Goal: Check status: Check status

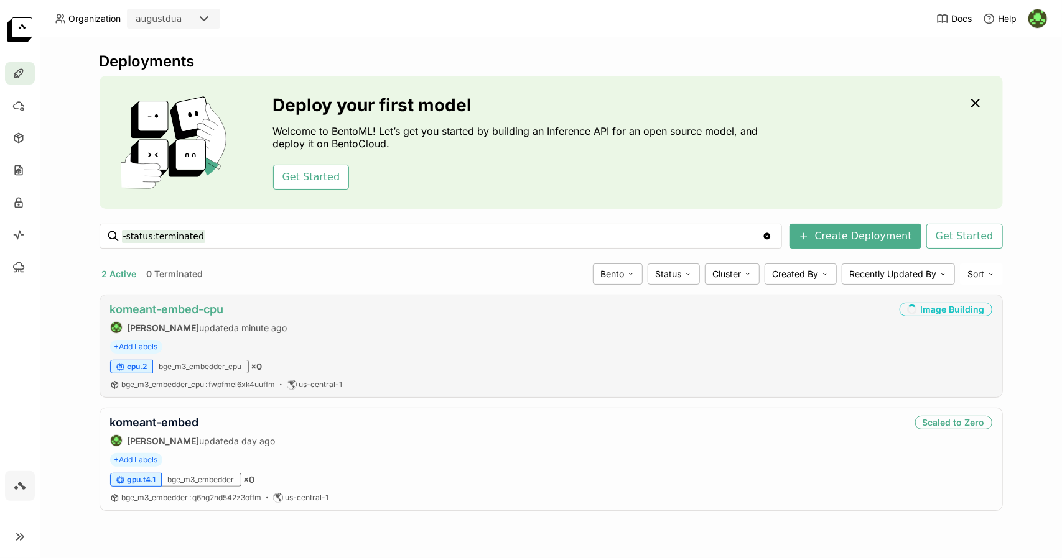
click at [205, 312] on link "komeant-embed-cpu" at bounding box center [167, 309] width 114 height 13
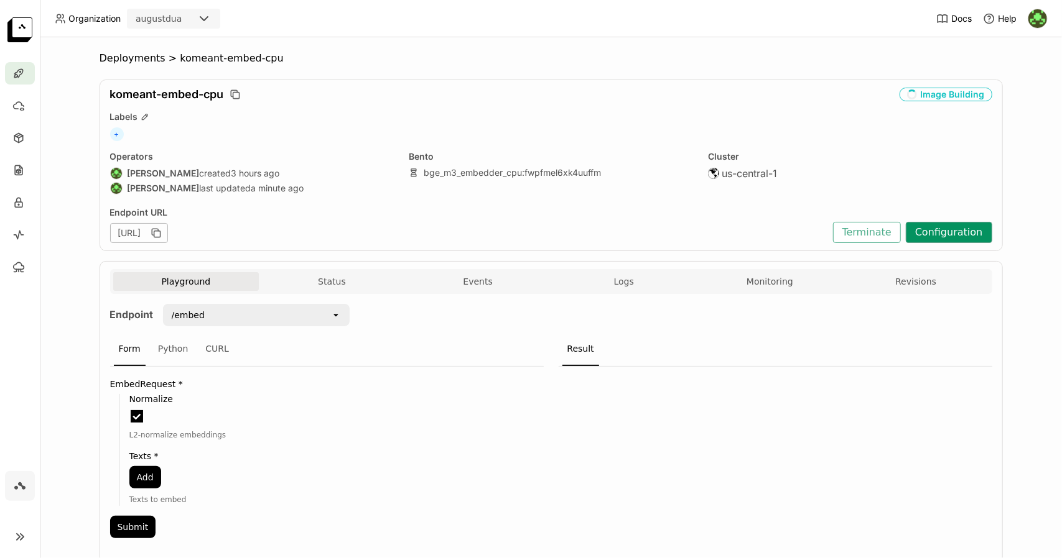
click at [968, 229] on button "Configuration" at bounding box center [948, 232] width 86 height 21
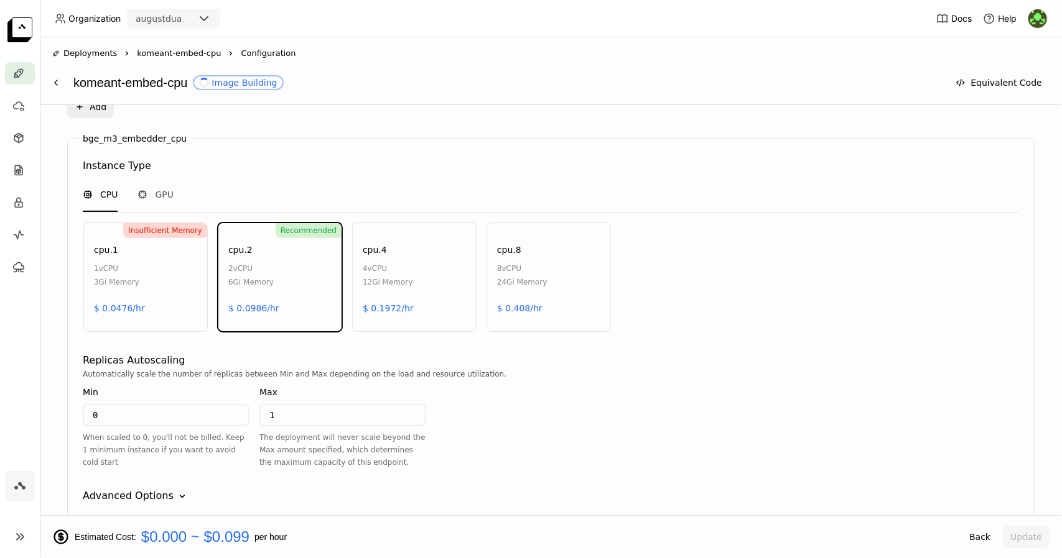
scroll to position [527, 0]
click at [307, 318] on div "Recommended cpu.2 2 vCPU 6Gi Memory $ 0.0986/hr" at bounding box center [280, 274] width 124 height 109
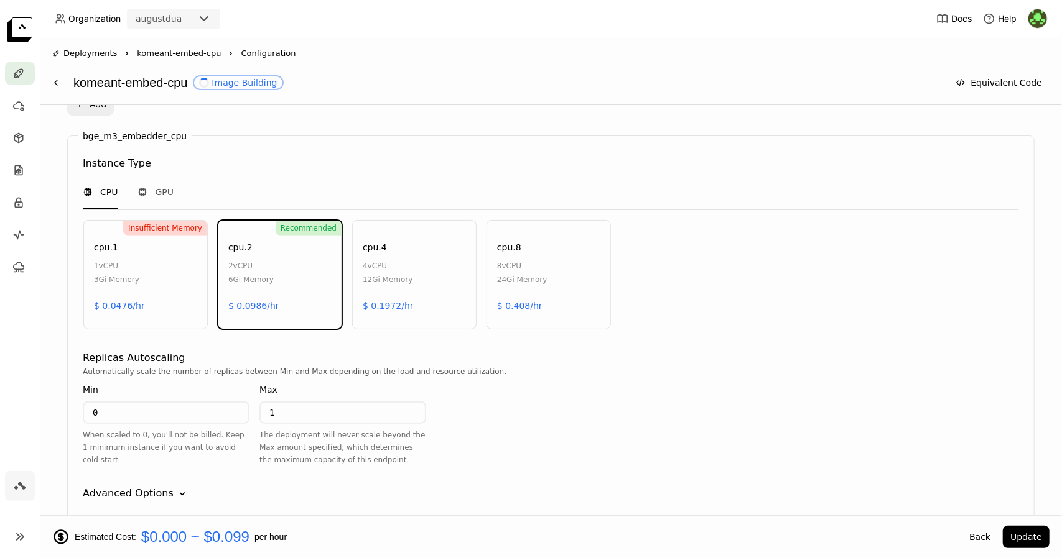
scroll to position [593, 0]
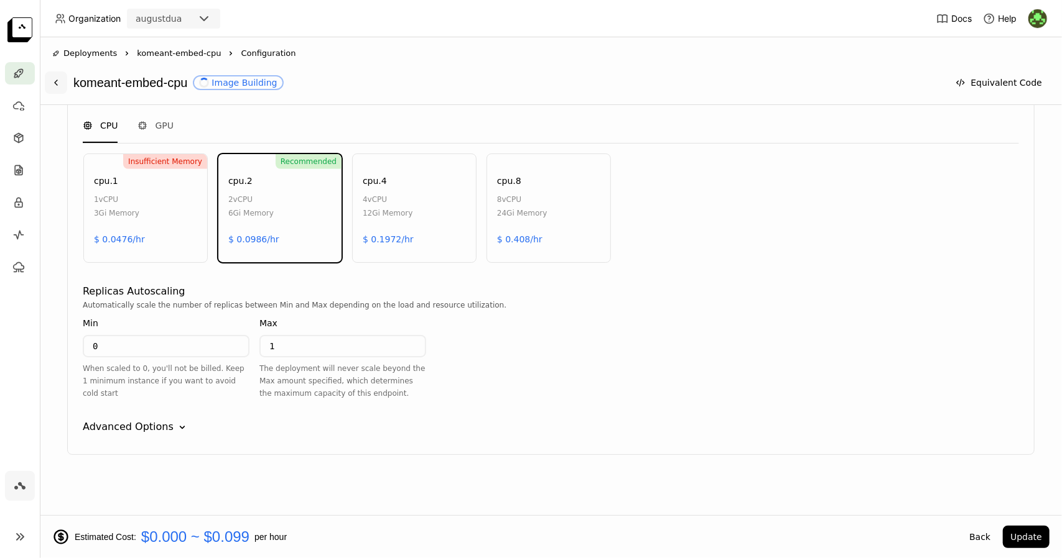
click at [61, 78] on button at bounding box center [56, 83] width 22 height 22
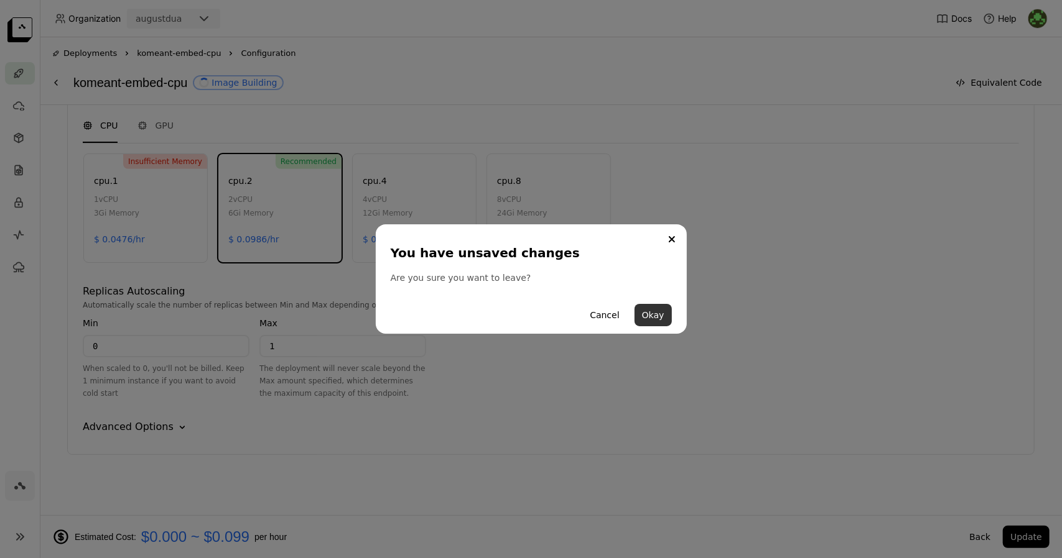
click at [648, 320] on button "Okay" at bounding box center [652, 315] width 37 height 22
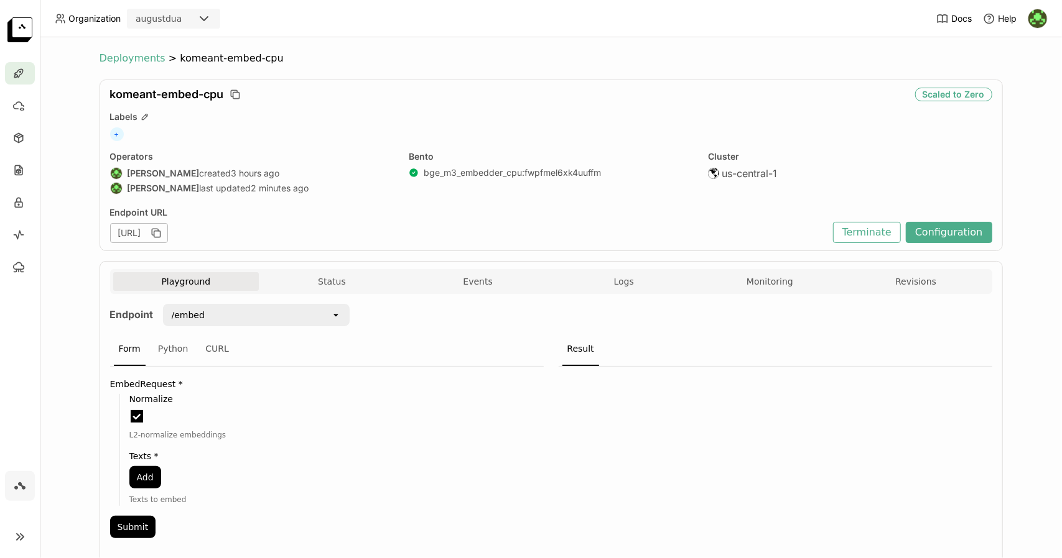
click at [146, 62] on span "Deployments" at bounding box center [133, 58] width 66 height 12
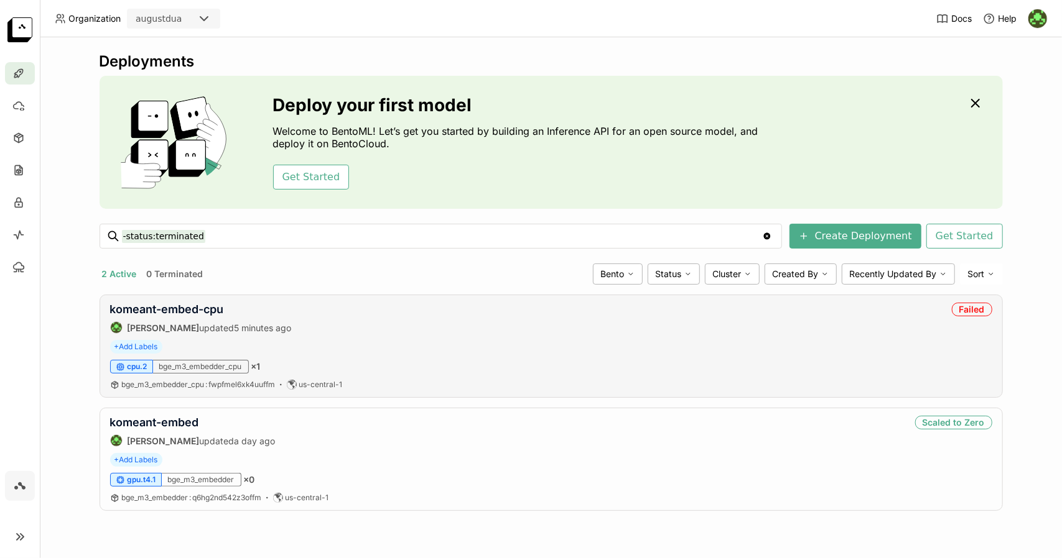
click at [418, 328] on div "komeant-embed-cpu August Dua updated 5 minutes ago Failed" at bounding box center [551, 318] width 882 height 31
click at [192, 304] on link "komeant-embed-cpu" at bounding box center [167, 309] width 114 height 13
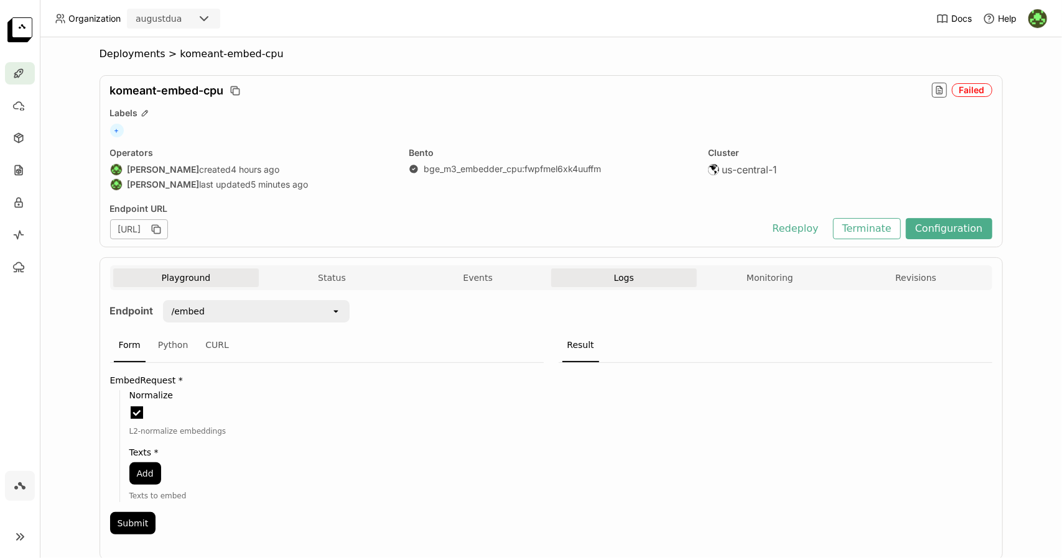
click at [616, 273] on span "Logs" at bounding box center [624, 277] width 20 height 11
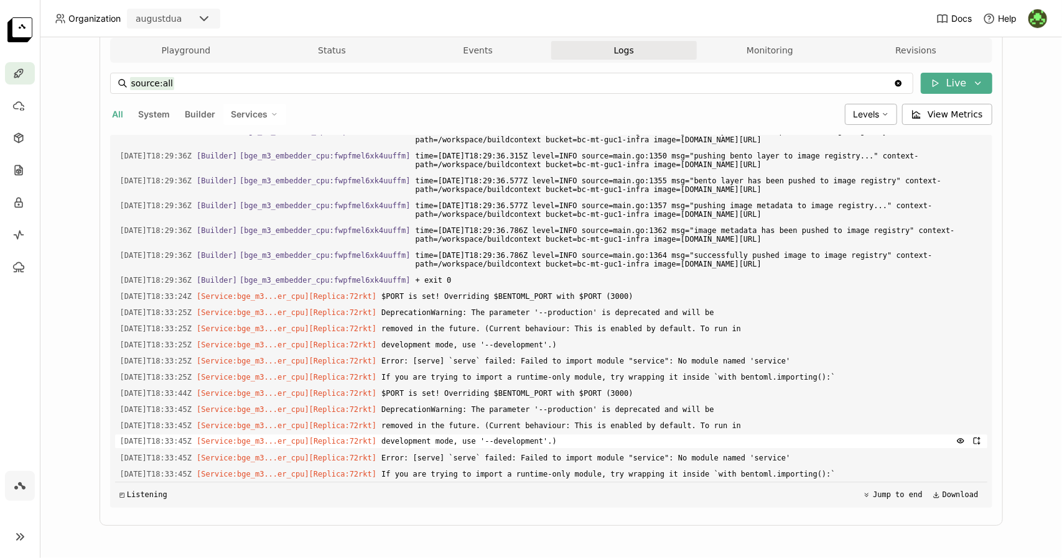
scroll to position [2081, 0]
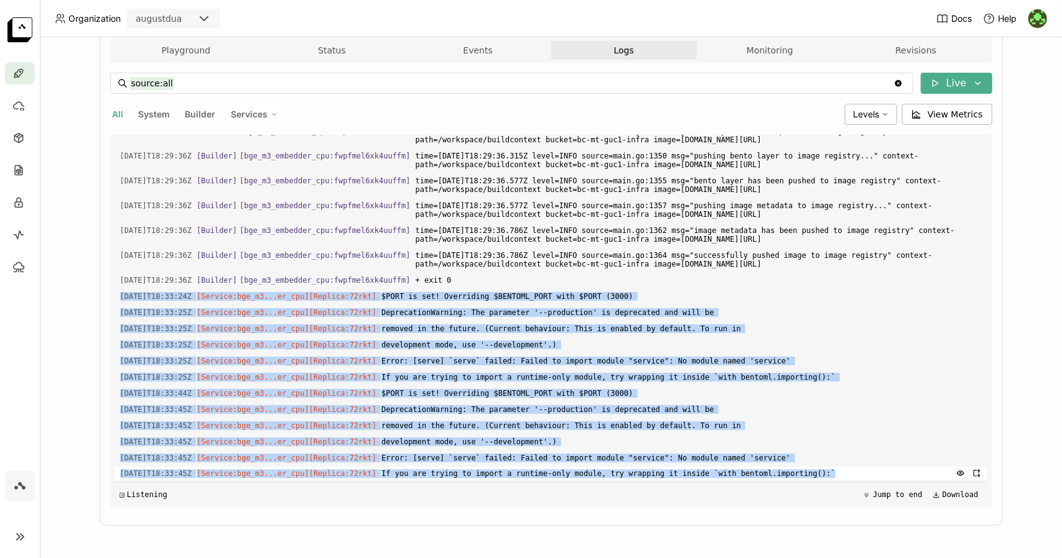
drag, startPoint x: 114, startPoint y: 289, endPoint x: 825, endPoint y: 470, distance: 732.9
click at [825, 470] on div "Load older logs 2025-08-21T18:28:59Z [Builder] [ bge_m3_embedder_cpu:fwpfmel6xk…" at bounding box center [551, 321] width 872 height 373
copy div "2025-08-21T18:33:24Z [Service:bge_m3...er_cpu] [Replica: 72rkt ] $PORT is set! …"
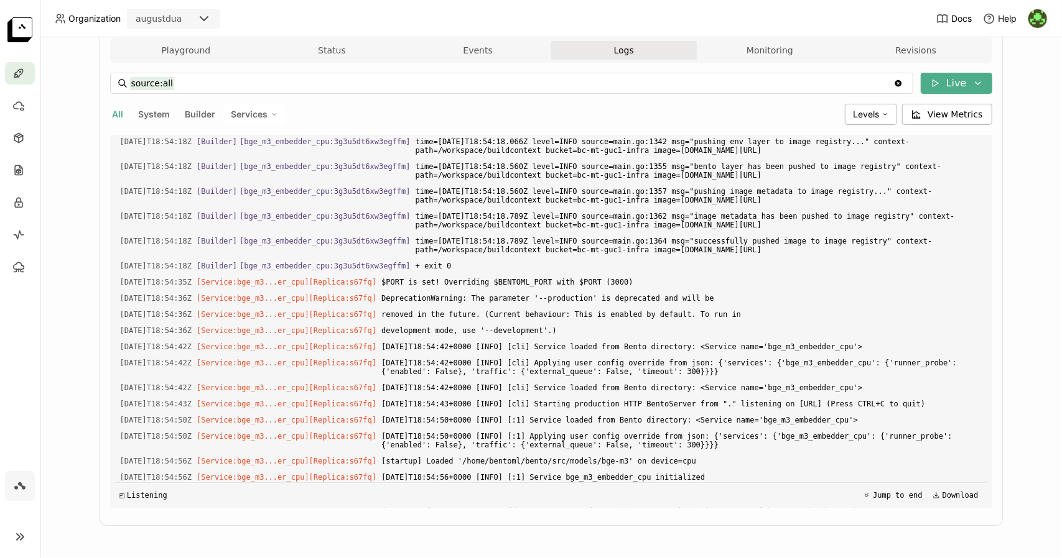
scroll to position [0, 0]
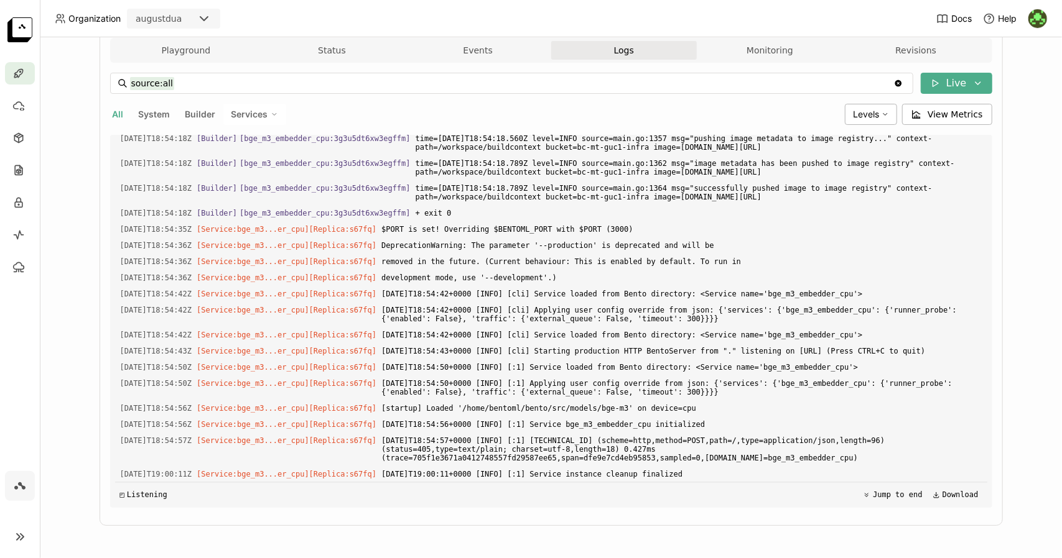
scroll to position [2019, 0]
click at [877, 496] on button "Jump to end" at bounding box center [892, 495] width 67 height 15
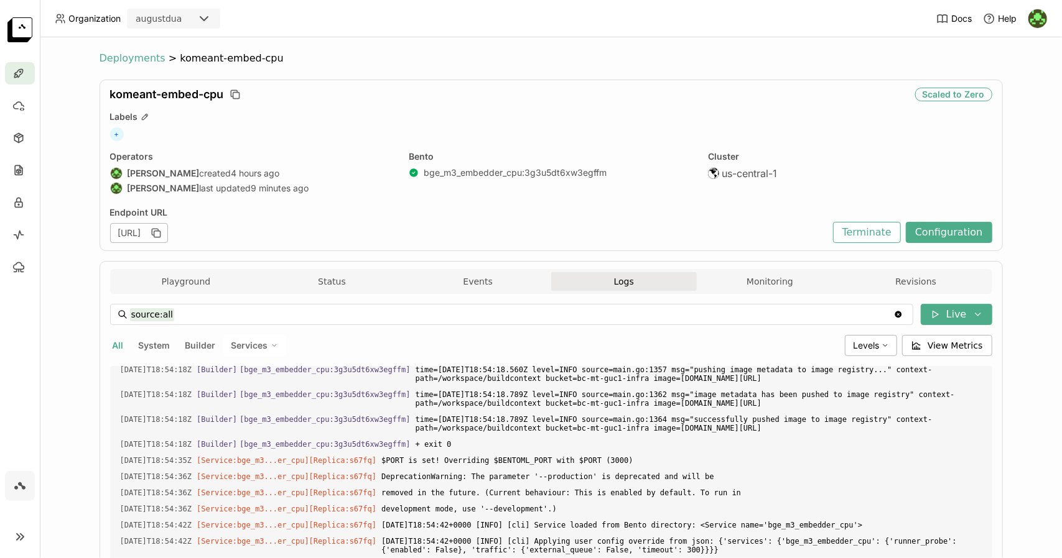
click at [123, 64] on span "Deployments" at bounding box center [133, 58] width 66 height 12
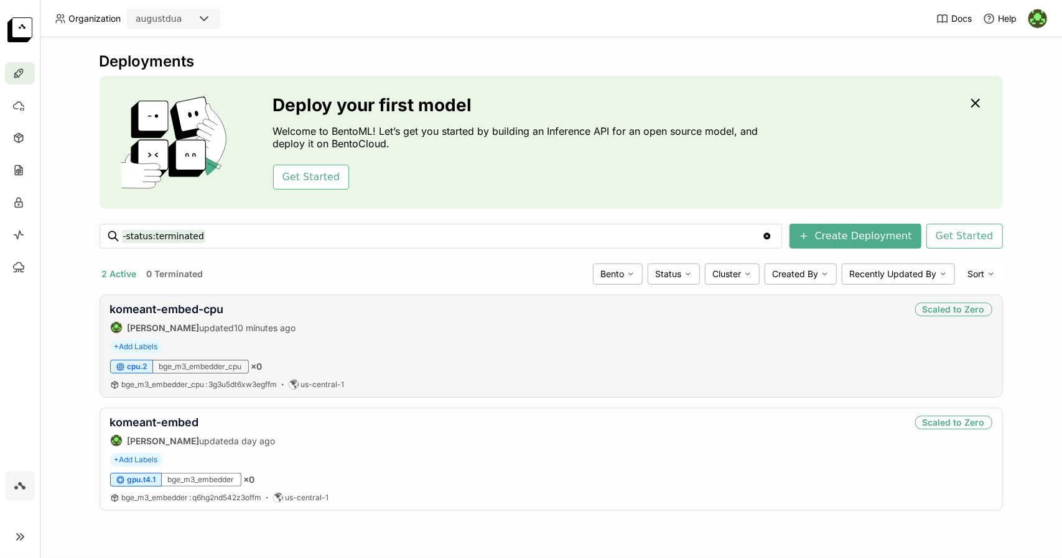
click at [833, 334] on div "komeant-embed-cpu August Dua updated 10 minutes ago Scaled to Zero + Add Labels…" at bounding box center [551, 346] width 903 height 103
click at [772, 238] on icon "Clear value" at bounding box center [767, 236] width 10 height 10
click at [198, 305] on link "komeant-embed-cpu" at bounding box center [167, 309] width 114 height 13
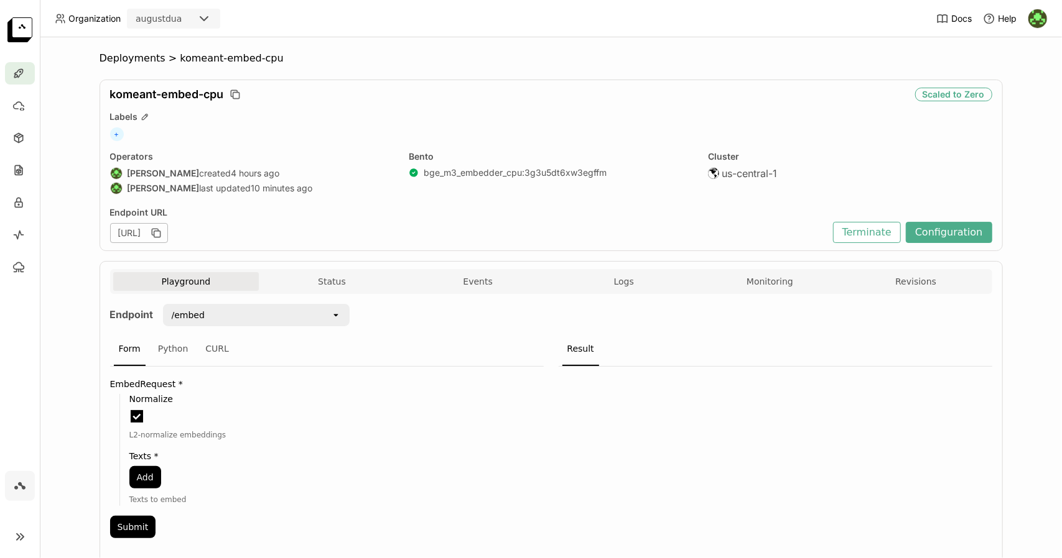
click at [624, 293] on div "Playground Status Events Logs Monitoring Revisions" at bounding box center [551, 283] width 876 height 22
click at [618, 280] on span "Logs" at bounding box center [624, 281] width 20 height 11
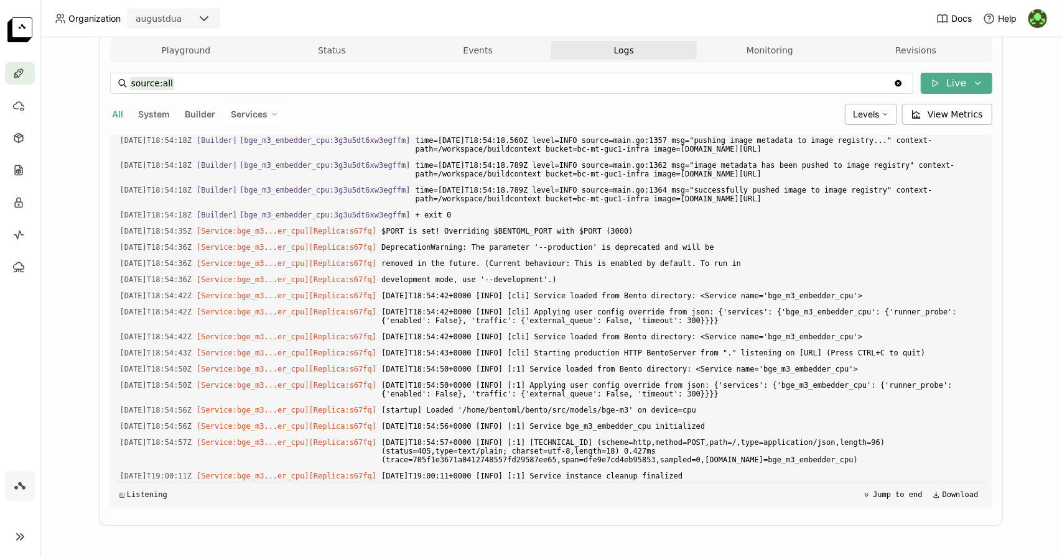
scroll to position [2019, 0]
click at [938, 86] on icon at bounding box center [935, 83] width 10 height 10
click at [921, 113] on button "Live" at bounding box center [881, 108] width 209 height 21
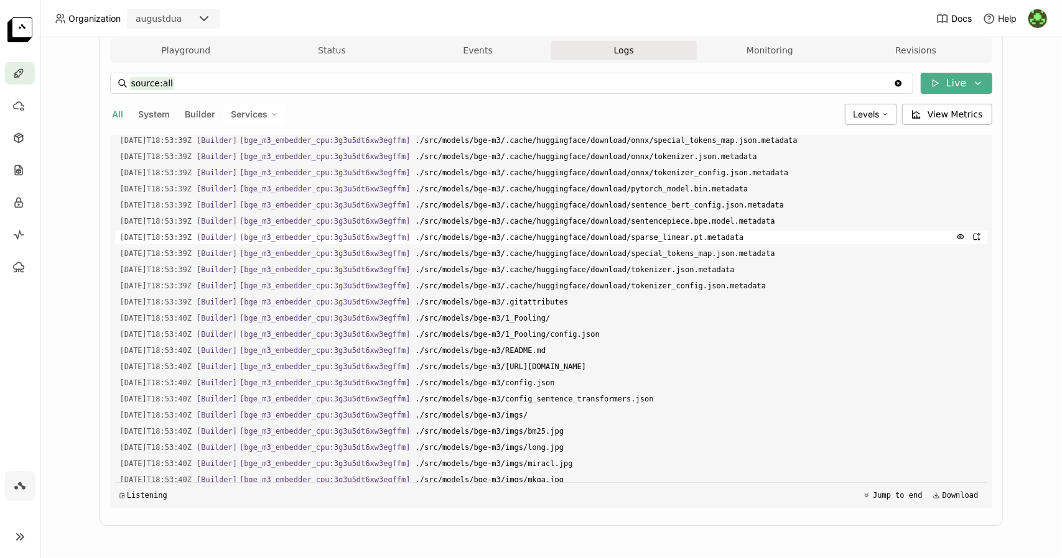
scroll to position [0, 0]
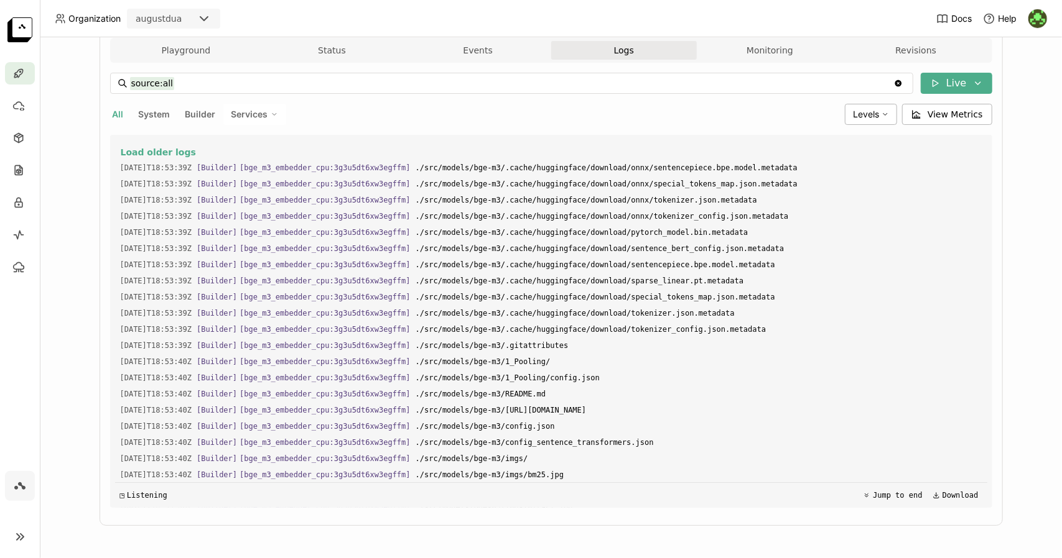
drag, startPoint x: 695, startPoint y: 471, endPoint x: 439, endPoint y: 108, distance: 444.5
click at [439, 108] on div "source:all source:all Clear value Live All System Builder Services Levels View …" at bounding box center [551, 290] width 882 height 435
copy div "Levels View Metrics Load older logs 2025-08-21T18:53:39Z [Builder] [ bge_m3_emb…"
click at [820, 318] on span "./src/models/bge-m3/.cache/huggingface/download/tokenizer.json.metadata" at bounding box center [698, 314] width 567 height 14
click at [879, 489] on button "Jump to end" at bounding box center [892, 495] width 67 height 15
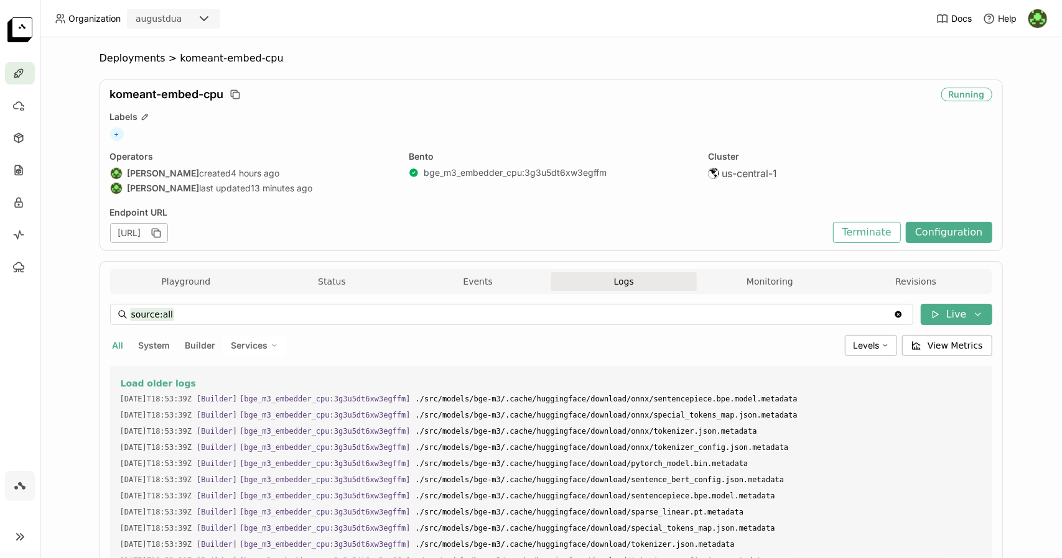
drag, startPoint x: 934, startPoint y: 473, endPoint x: 91, endPoint y: 394, distance: 846.4
click at [91, 394] on div "Deployments > komeant-embed-cpu komeant-embed-cpu Running Labels + Operators Au…" at bounding box center [551, 297] width 1022 height 521
copy div "2025-08-21T18:53:39Z [Builder] [ bge_m3_embedder_cpu:3g3u5dt6xw3egffm ] ./src/m…"
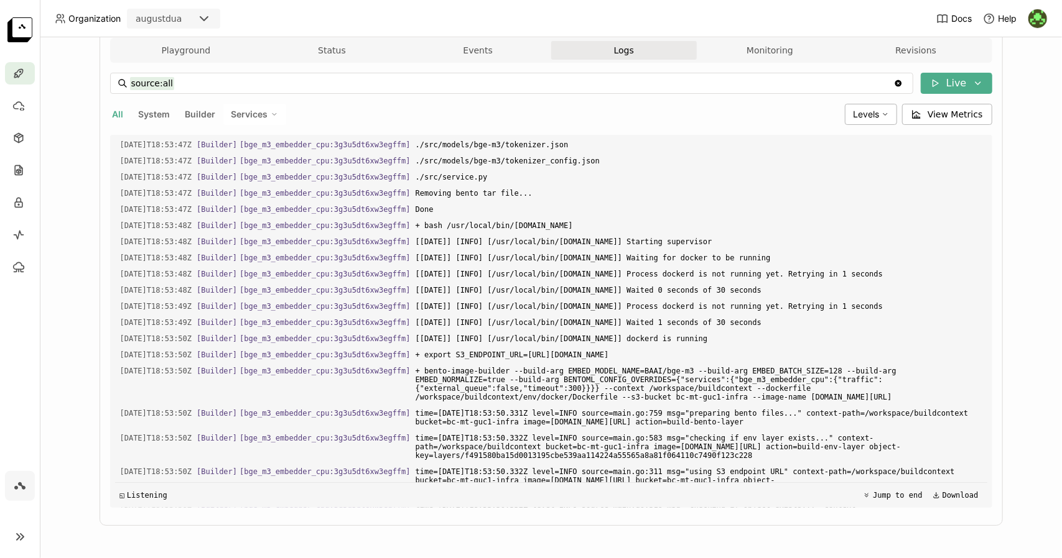
scroll to position [789, 0]
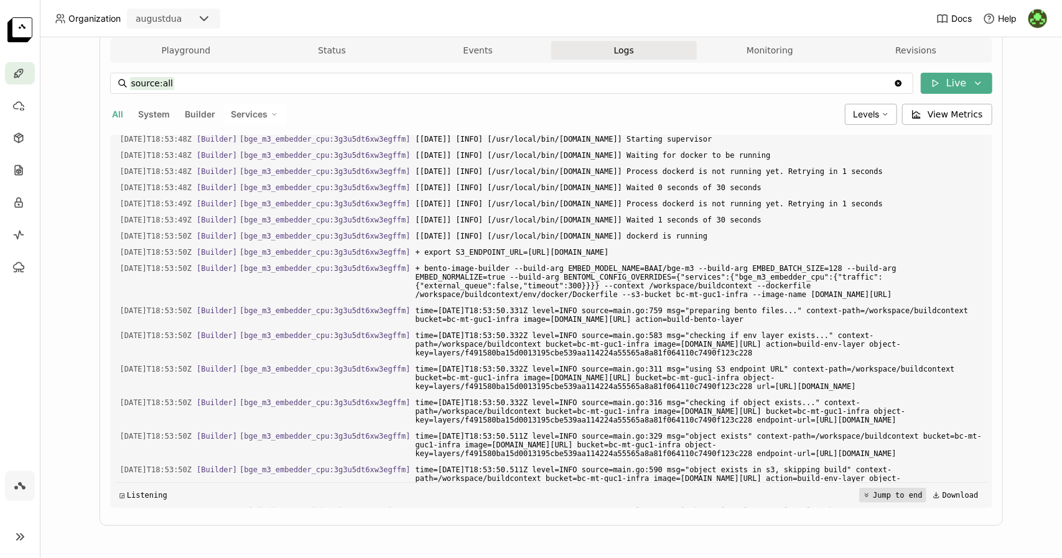
click at [867, 491] on button "Jump to end" at bounding box center [892, 495] width 67 height 15
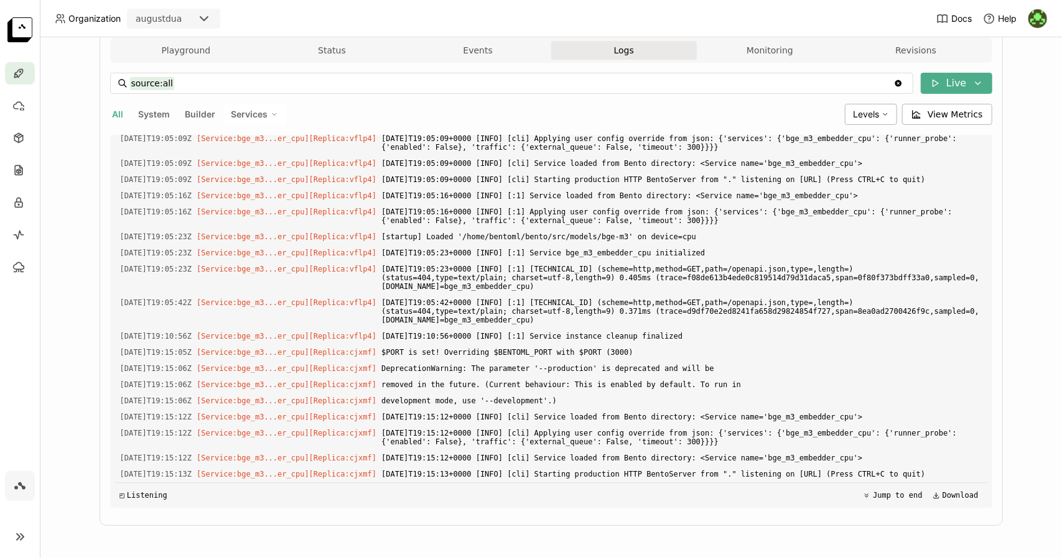
click at [1014, 314] on div "Deployments > komeant-embed-cpu komeant-embed-cpu Scaling Labels + Operators Au…" at bounding box center [551, 297] width 1022 height 521
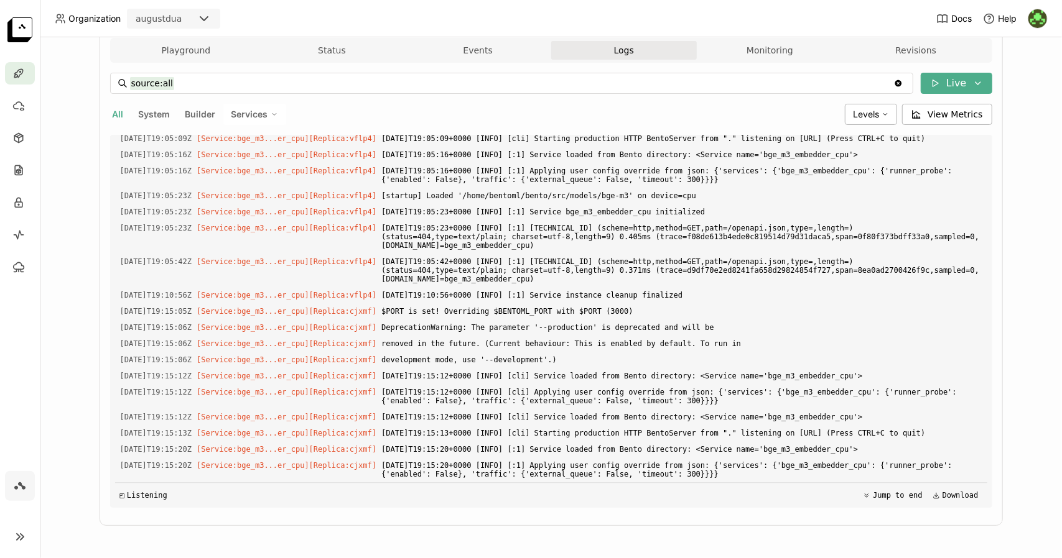
scroll to position [2488, 0]
click at [884, 494] on button "Jump to end" at bounding box center [892, 495] width 67 height 15
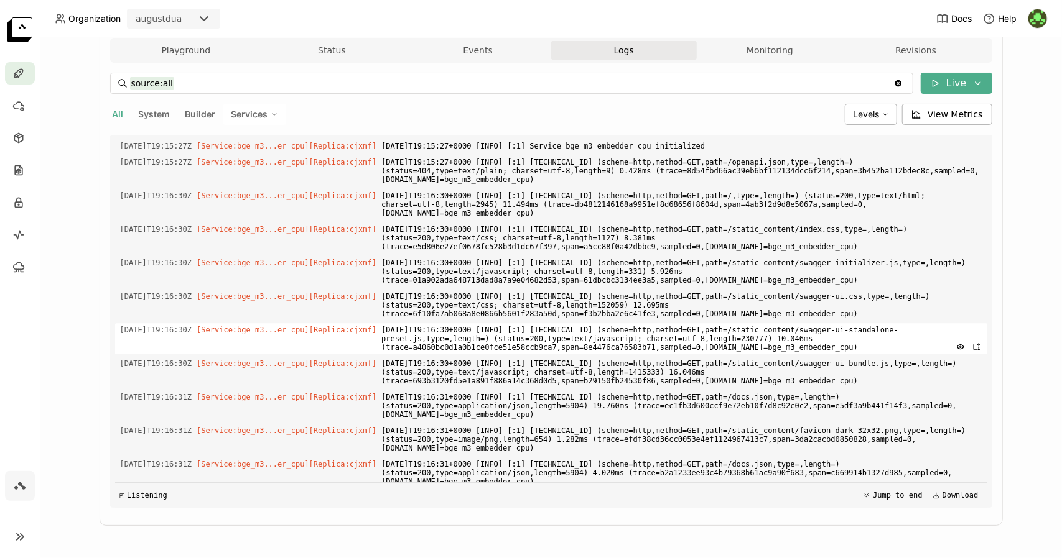
scroll to position [2886, 0]
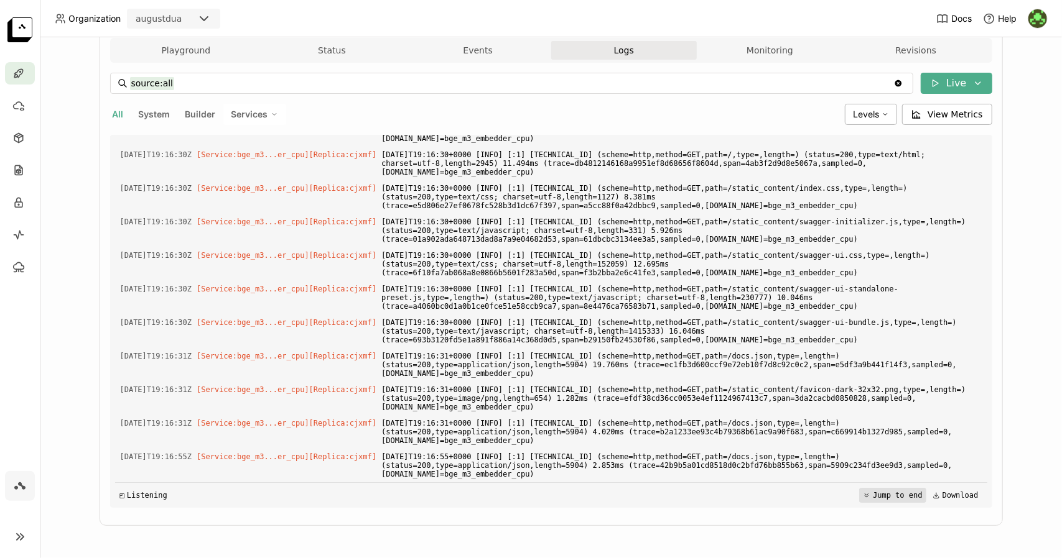
click at [866, 494] on button "Jump to end" at bounding box center [892, 495] width 67 height 15
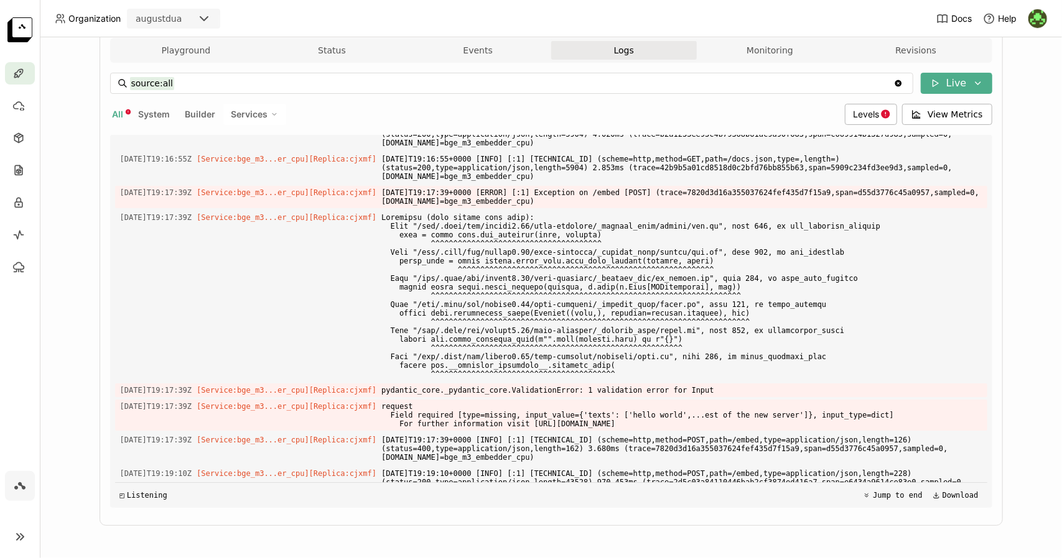
scroll to position [3213, 0]
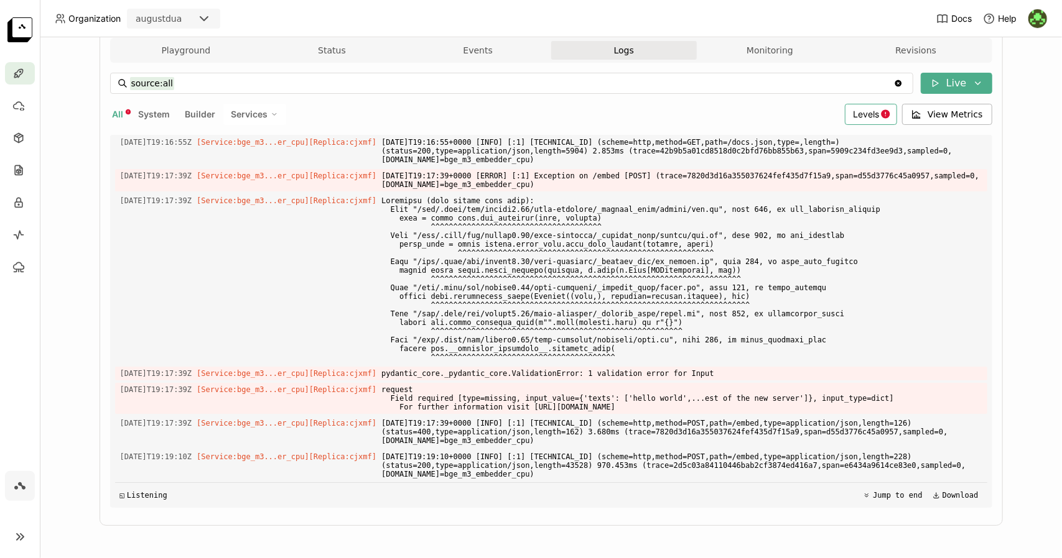
click at [870, 119] on span "Levels" at bounding box center [866, 114] width 26 height 11
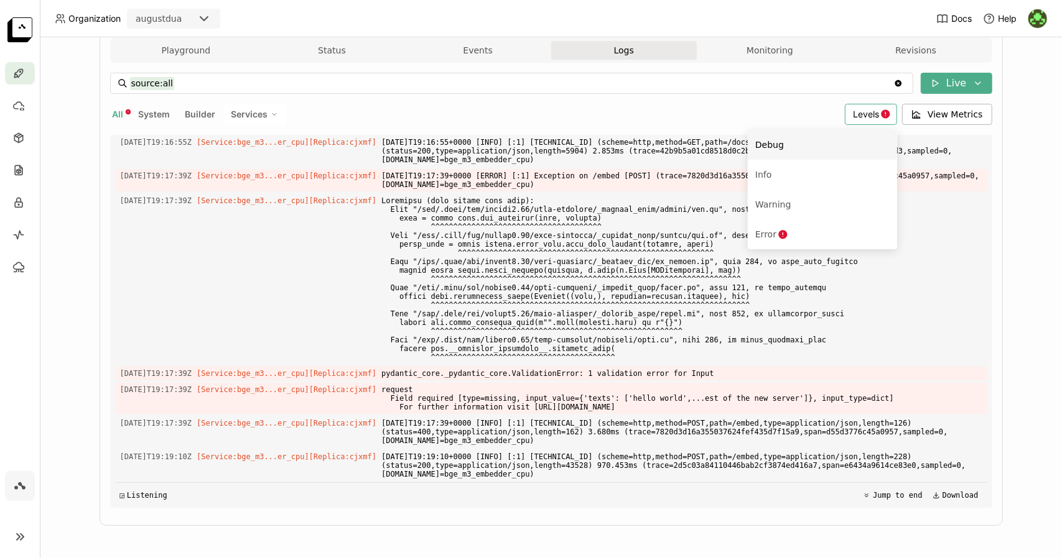
click at [1040, 172] on div "Deployments > komeant-embed-cpu komeant-embed-cpu Running Labels + Operators Au…" at bounding box center [551, 297] width 1022 height 521
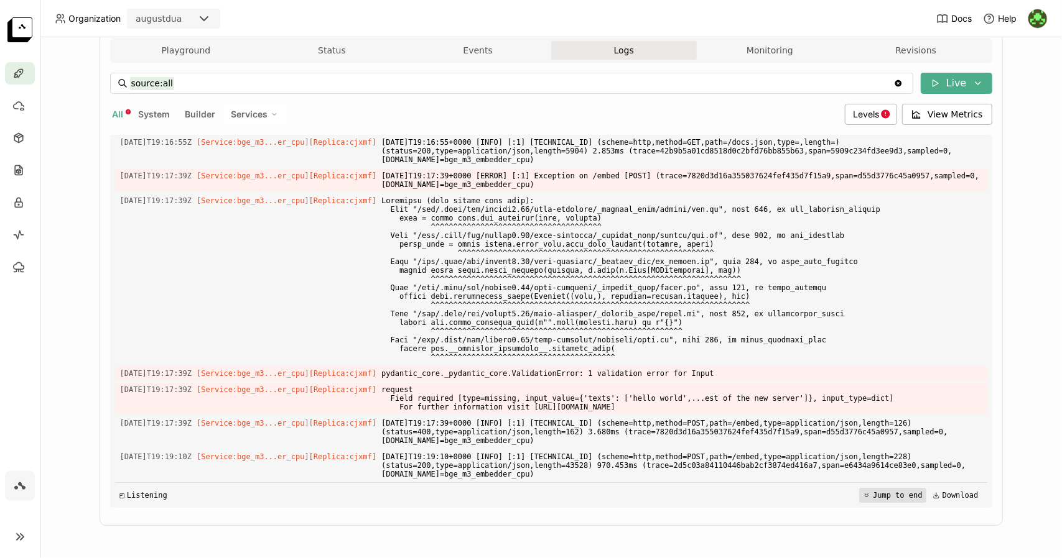
click at [872, 493] on button "Jump to end" at bounding box center [892, 495] width 67 height 15
click at [580, 473] on span "[DATE]T19:19:10+0000 [INFO] [:1] [TECHNICAL_ID] (scheme=http,method=POST,path=/…" at bounding box center [681, 465] width 600 height 31
click at [775, 54] on button "Monitoring" at bounding box center [770, 50] width 146 height 19
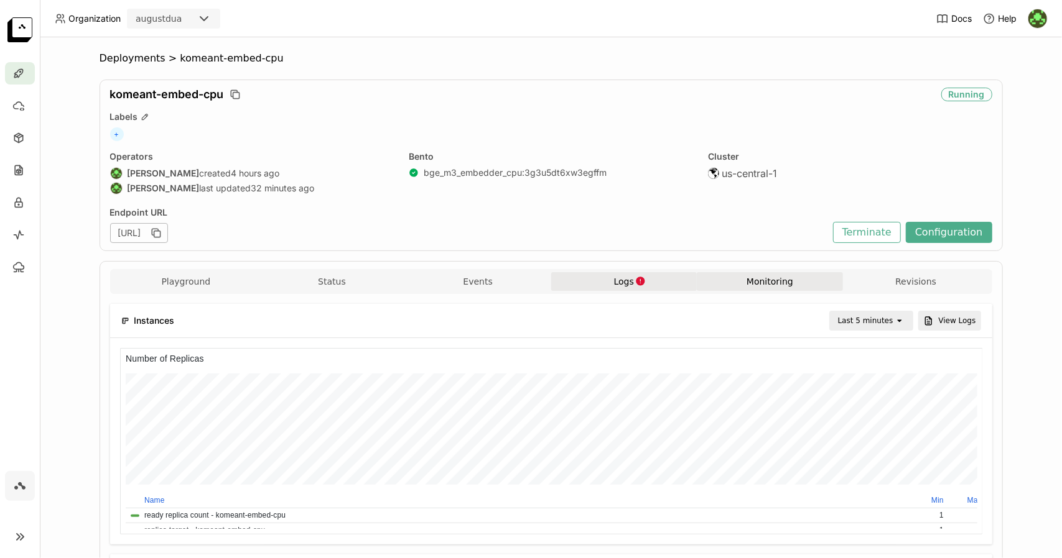
click at [639, 280] on icon "button" at bounding box center [640, 281] width 11 height 11
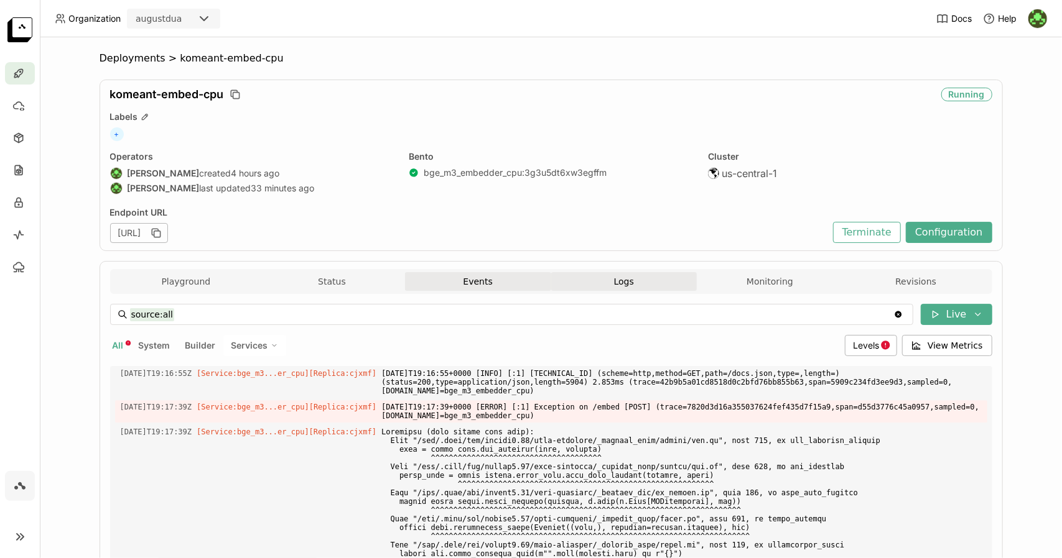
click at [451, 282] on button "Events" at bounding box center [478, 281] width 146 height 19
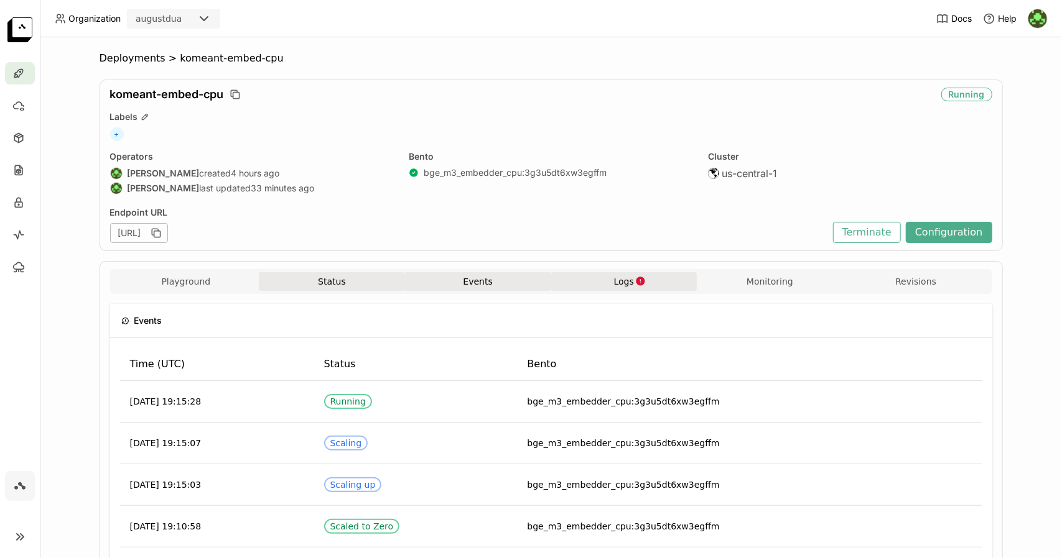
click at [341, 279] on button "Status" at bounding box center [332, 281] width 146 height 19
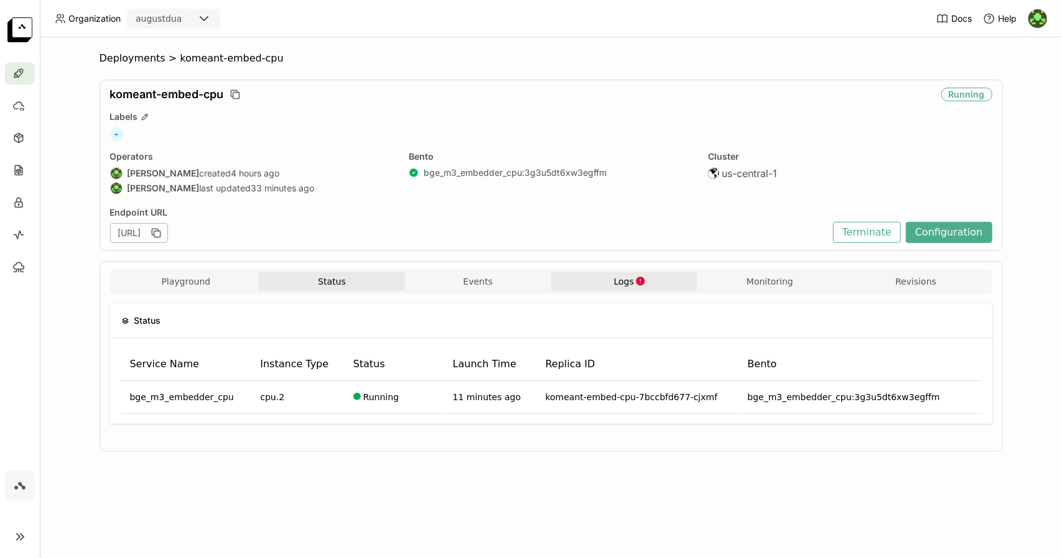
click at [604, 282] on button "Logs" at bounding box center [624, 281] width 146 height 19
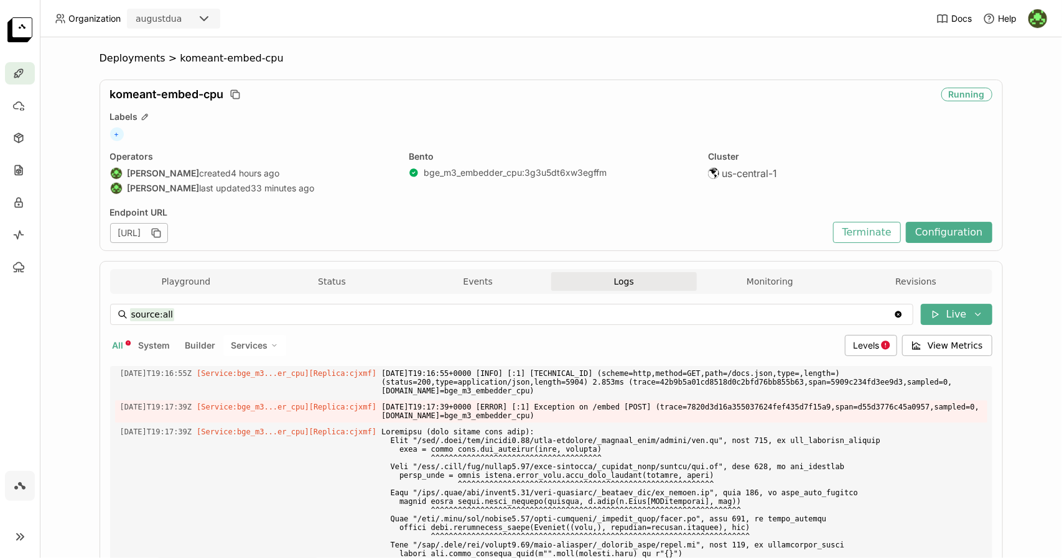
scroll to position [231, 0]
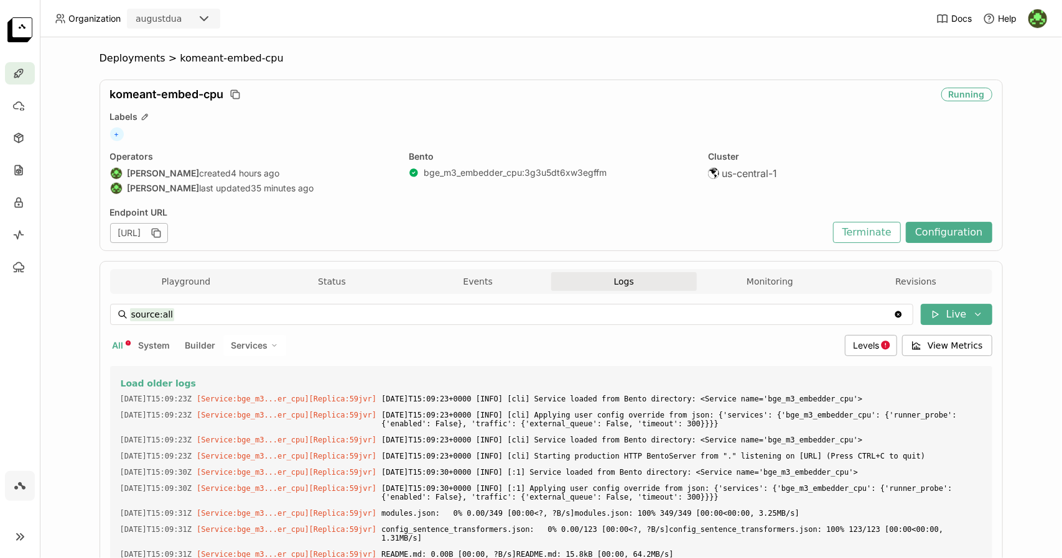
scroll to position [8313, 0]
